Goal: Task Accomplishment & Management: Complete application form

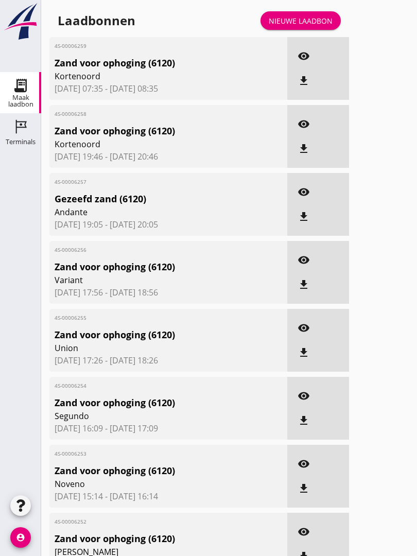
click at [321, 22] on link "Nieuwe laadbon" at bounding box center [300, 20] width 80 height 19
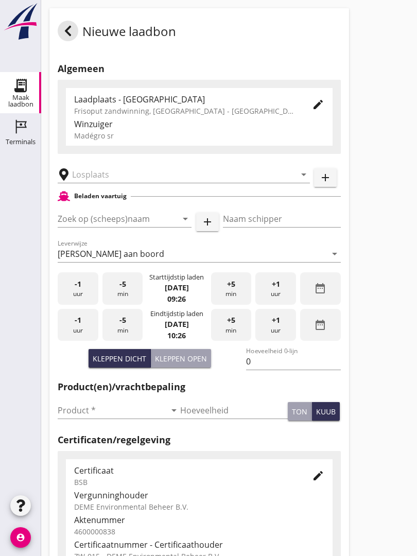
click at [108, 183] on input "text" at bounding box center [176, 174] width 209 height 16
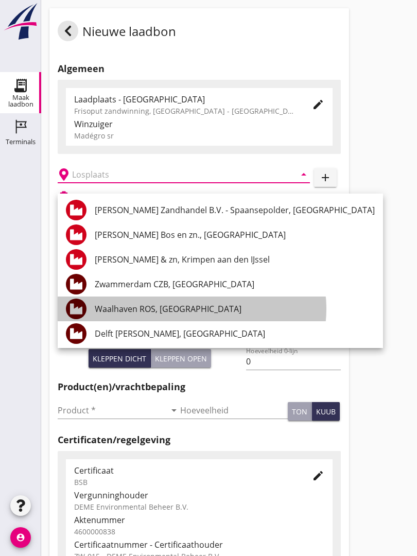
click at [165, 300] on div "Waalhaven ROS, [GEOGRAPHIC_DATA]" at bounding box center [235, 308] width 280 height 25
type input "Waalhaven ROS, [GEOGRAPHIC_DATA]"
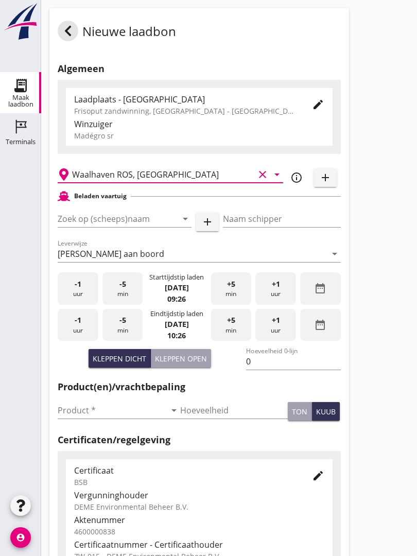
click at [117, 224] on input "Zoek op (scheeps)naam" at bounding box center [110, 218] width 105 height 16
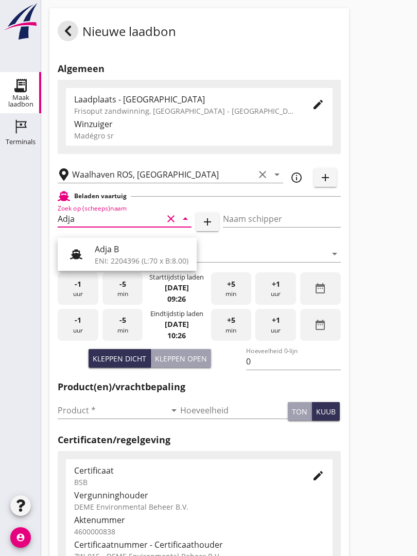
click at [129, 248] on div "Adja B" at bounding box center [142, 249] width 94 height 12
type input "Adja B"
type input "Dingemans Bezooyen"
type input "541"
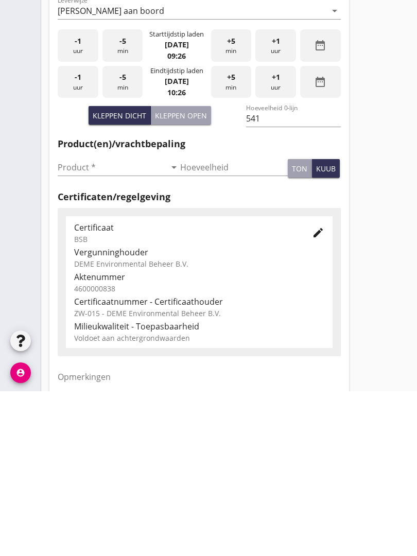
scroll to position [79, 0]
click at [78, 323] on input "Product *" at bounding box center [112, 331] width 108 height 16
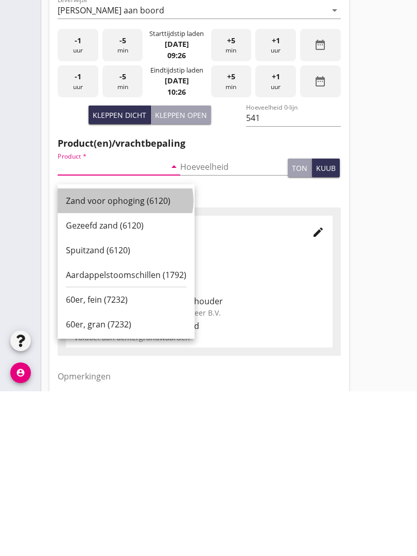
click at [129, 359] on div "Zand voor ophoging (6120)" at bounding box center [126, 365] width 120 height 12
type input "Zand voor ophoging (6120)"
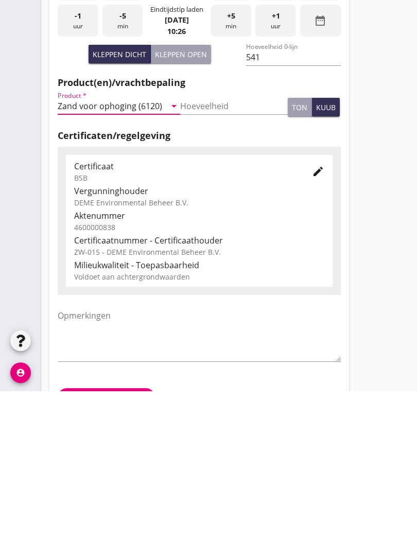
scroll to position [180, 0]
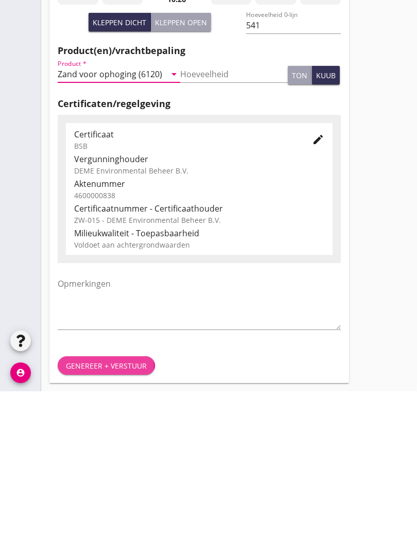
click at [106, 525] on div "Genereer + verstuur" at bounding box center [106, 530] width 81 height 11
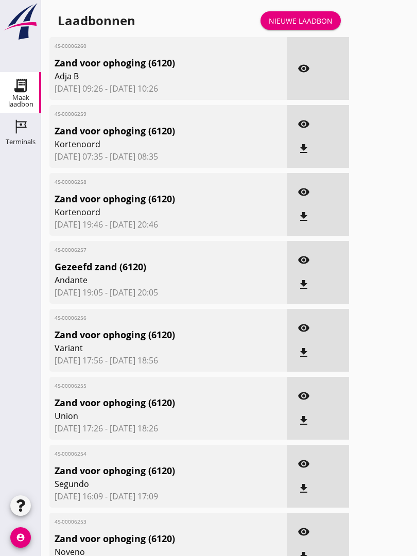
click at [315, 22] on link "Nieuwe laadbon" at bounding box center [300, 20] width 80 height 19
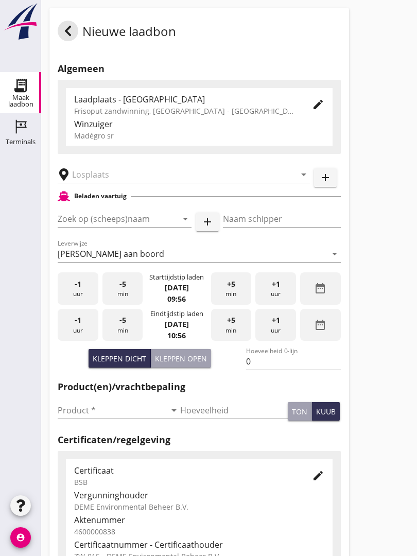
click at [93, 182] on input "text" at bounding box center [176, 174] width 209 height 16
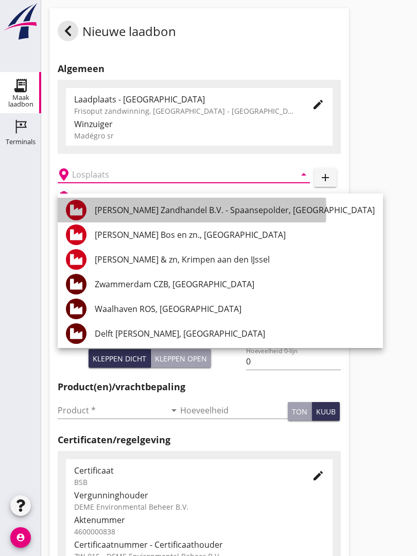
click at [121, 208] on div "[PERSON_NAME] Zandhandel B.V. - Spaansepolder, [GEOGRAPHIC_DATA]" at bounding box center [235, 210] width 280 height 12
type input "[PERSON_NAME] Zandhandel B.V. - Spaansepolder, [GEOGRAPHIC_DATA]"
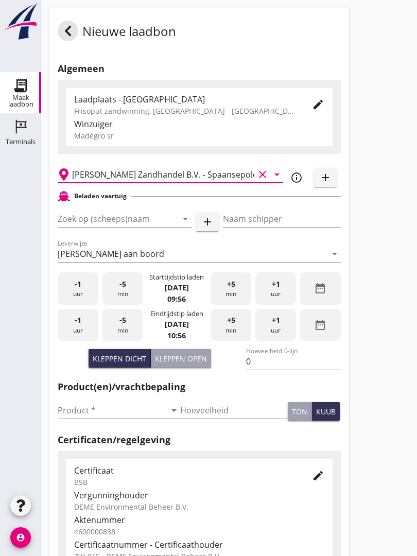
click at [92, 226] on input "Zoek op (scheeps)naam" at bounding box center [110, 218] width 105 height 16
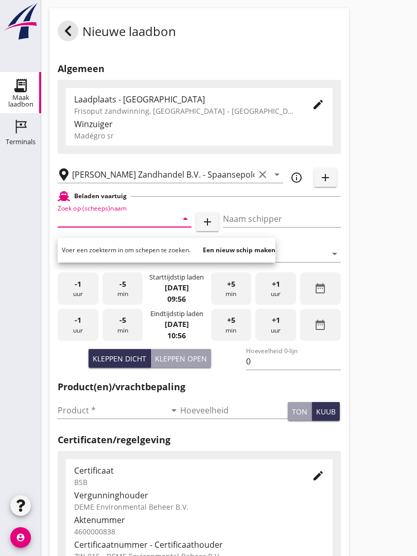
click at [100, 227] on input "Zoek op (scheeps)naam" at bounding box center [110, 218] width 105 height 16
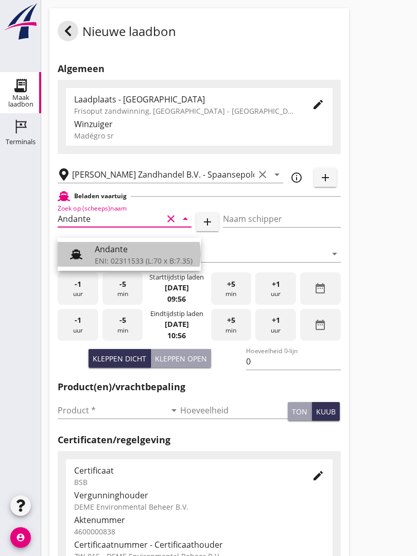
click at [122, 251] on div "Andante" at bounding box center [144, 249] width 98 height 12
type input "Andante"
type input "Floor Vijfhuizen"
type input "485"
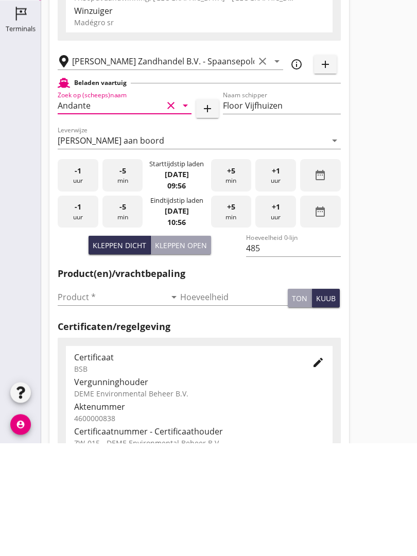
click at [79, 402] on input "Product *" at bounding box center [112, 410] width 108 height 16
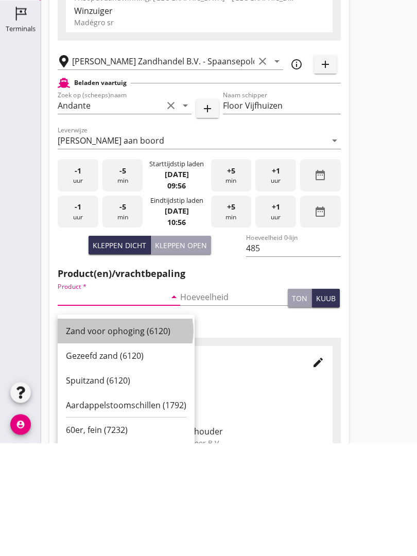
click at [117, 438] on div "Zand voor ophoging (6120)" at bounding box center [126, 444] width 120 height 12
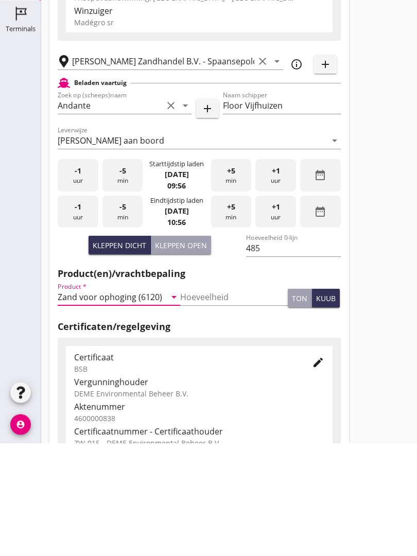
click at [169, 404] on icon "arrow_drop_down" at bounding box center [174, 410] width 12 height 12
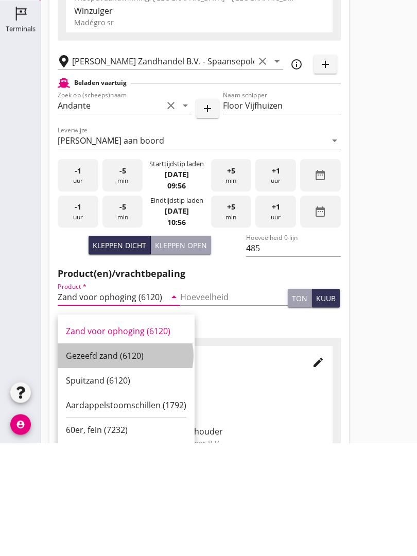
click at [115, 463] on div "Gezeefd zand (6120)" at bounding box center [126, 469] width 120 height 12
type input "Gezeefd zand (6120)"
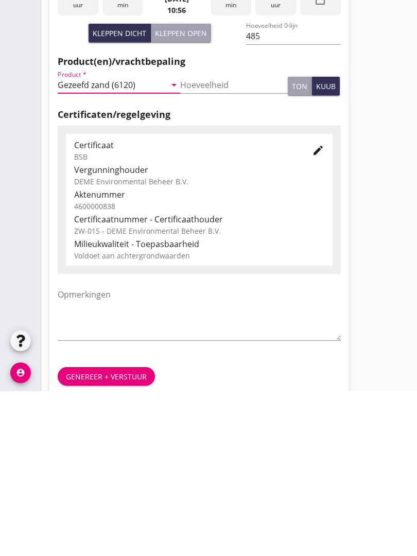
scroll to position [180, 0]
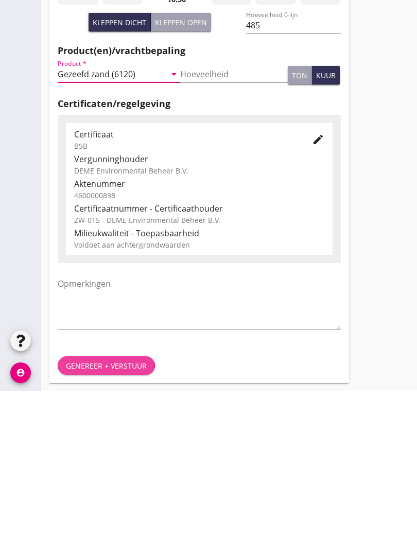
click at [106, 525] on div "Genereer + verstuur" at bounding box center [106, 530] width 81 height 11
